Goal: Register for event/course

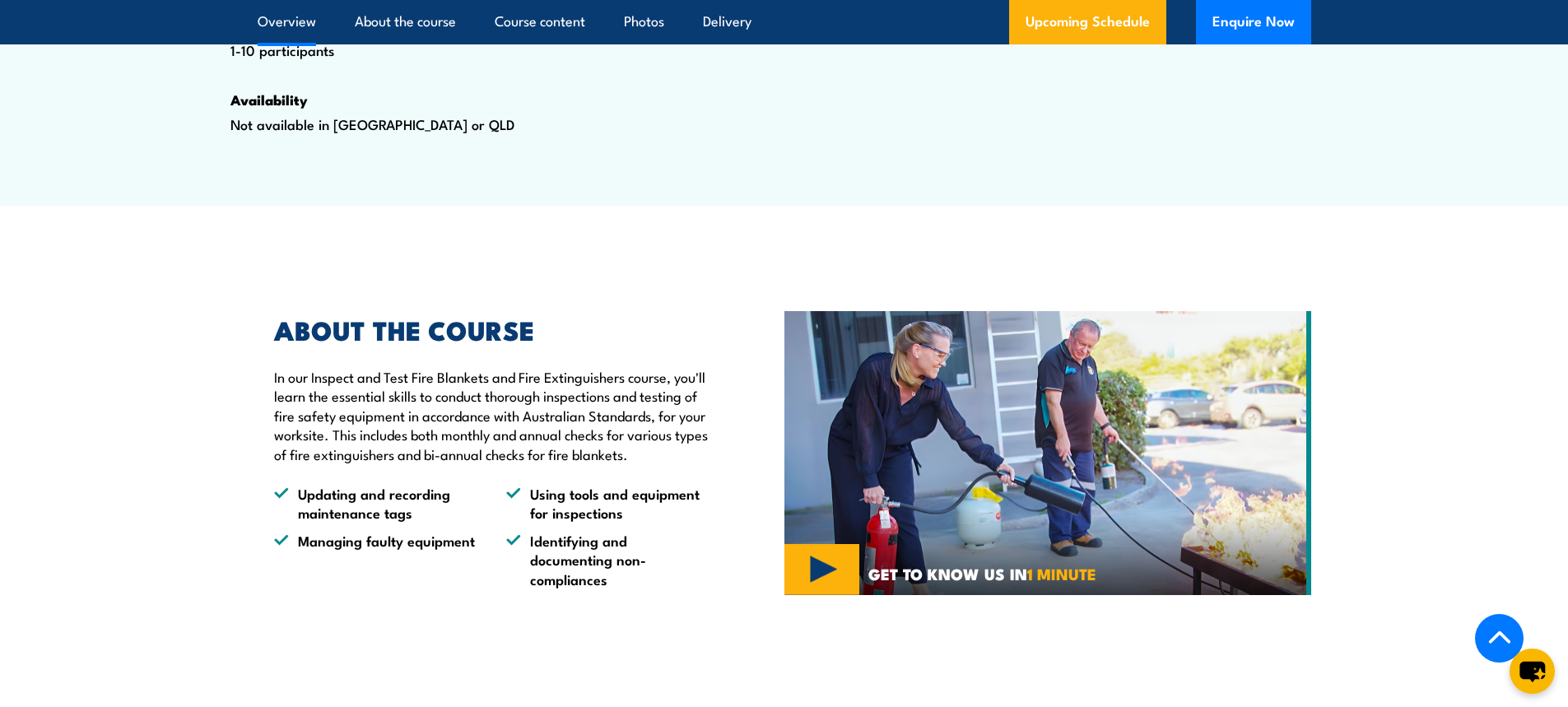
scroll to position [987, 0]
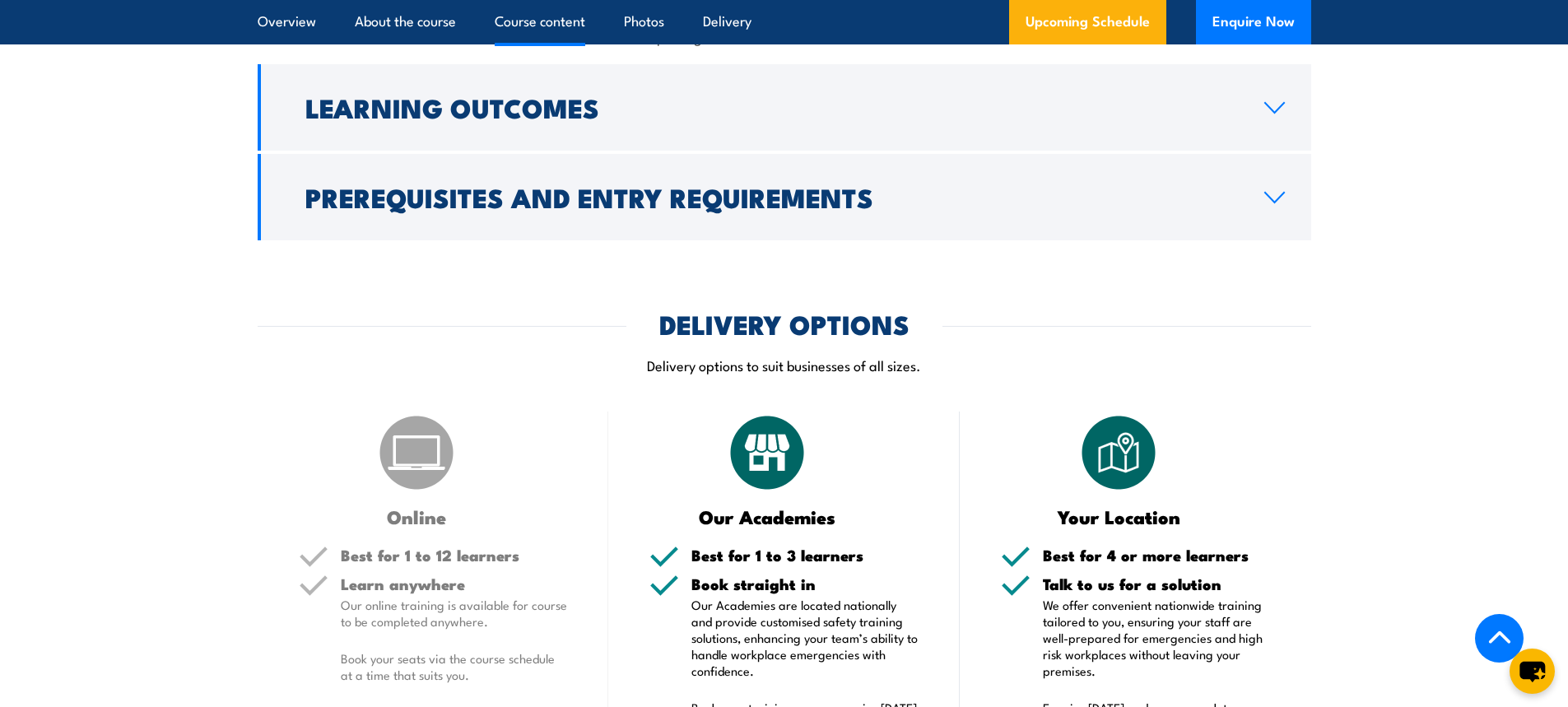
scroll to position [1892, 0]
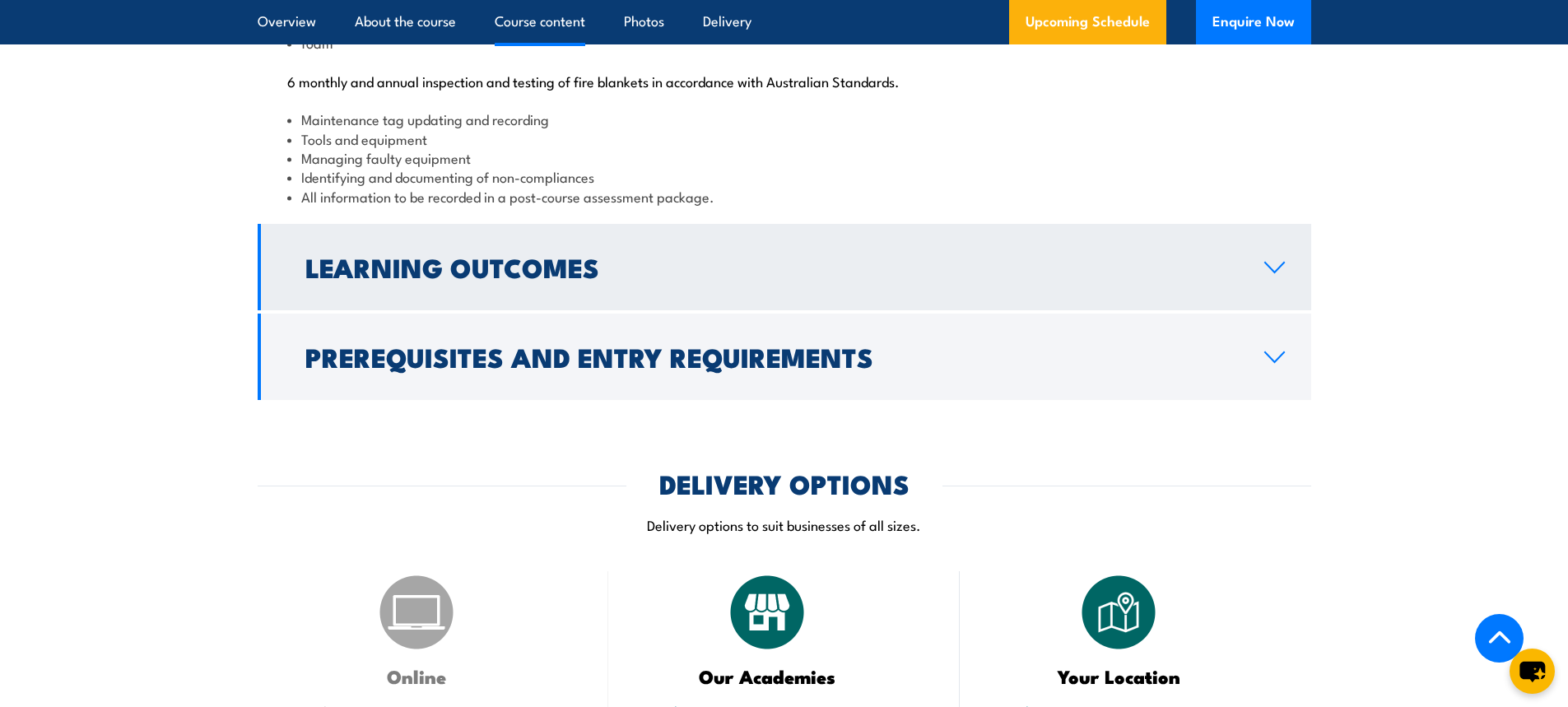
click at [1267, 274] on icon at bounding box center [1274, 267] width 22 height 13
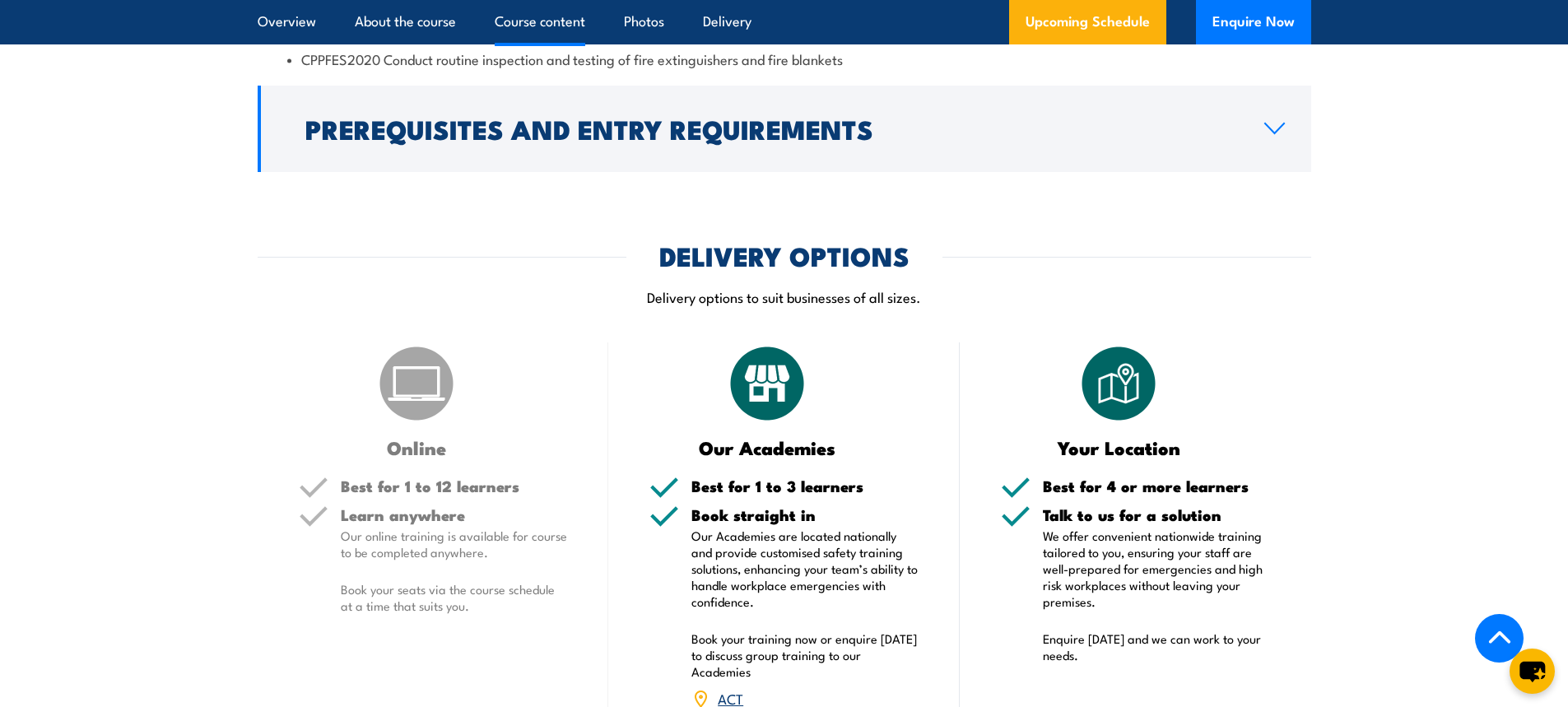
scroll to position [1846, 0]
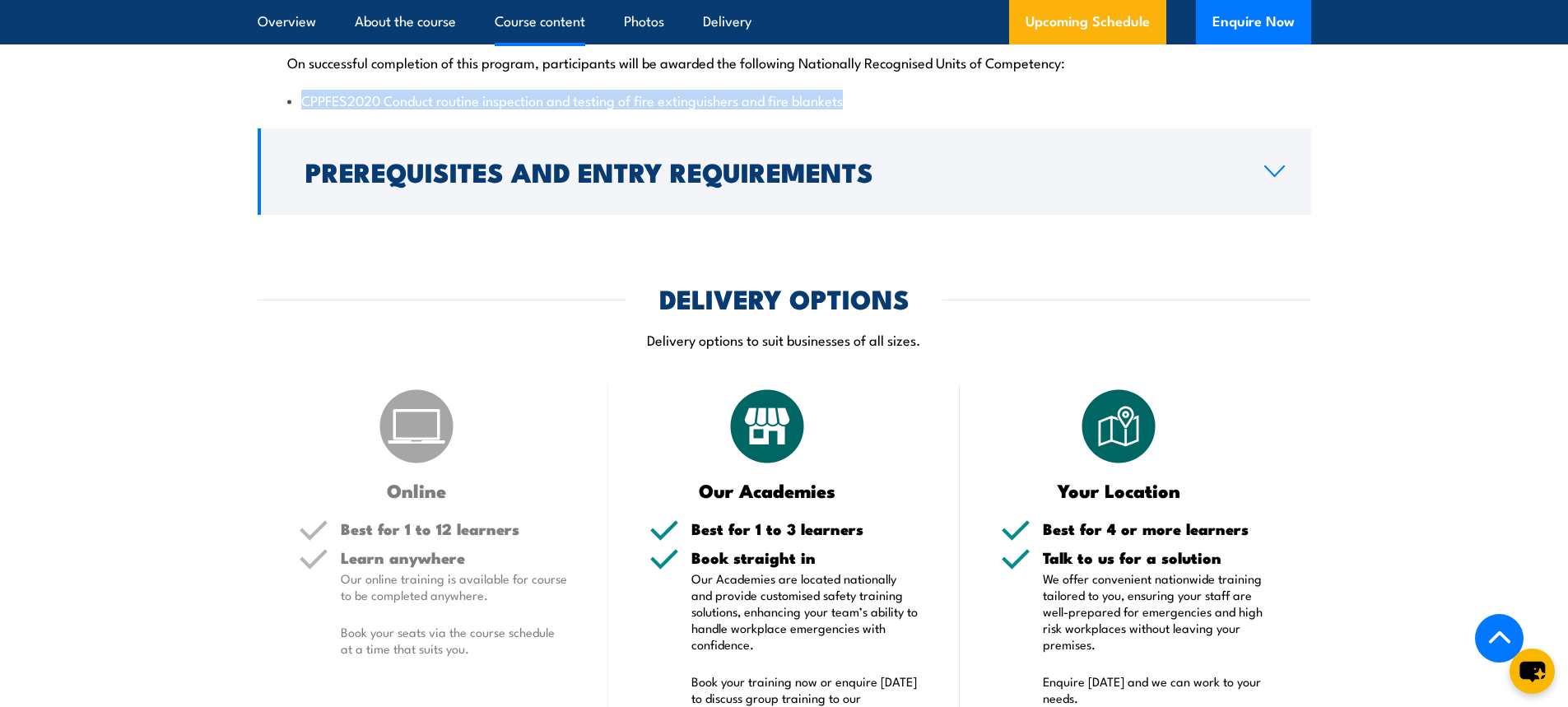
drag, startPoint x: 879, startPoint y: 162, endPoint x: 280, endPoint y: 157, distance: 599.0
click at [280, 124] on div "On successful completion of this program, participants will be awarded the foll…" at bounding box center [784, 71] width 1054 height 106
copy li "CPPFES2020 Conduct routine inspection and testing of fire extinguishers and fir…"
